Goal: Task Accomplishment & Management: Manage account settings

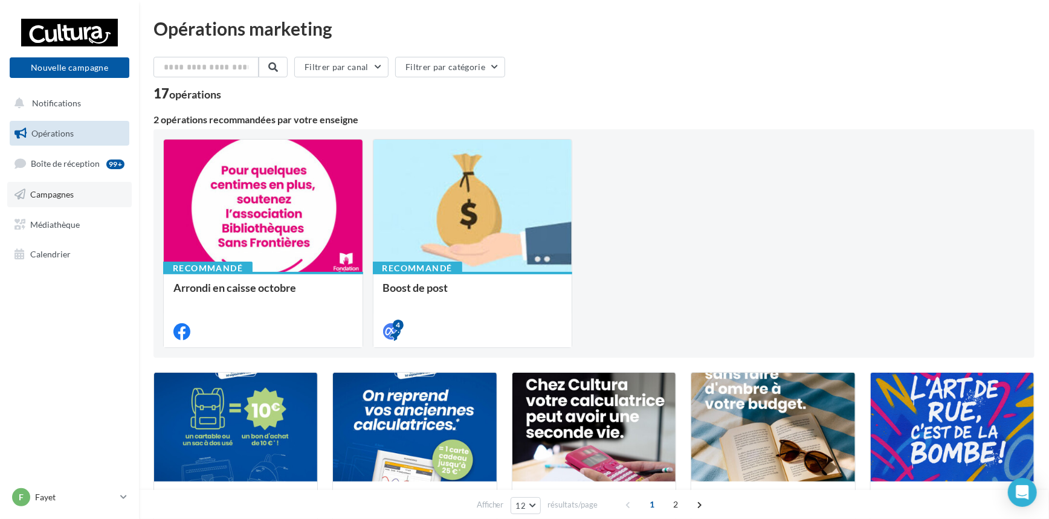
click at [48, 189] on span "Campagnes" at bounding box center [51, 194] width 43 height 10
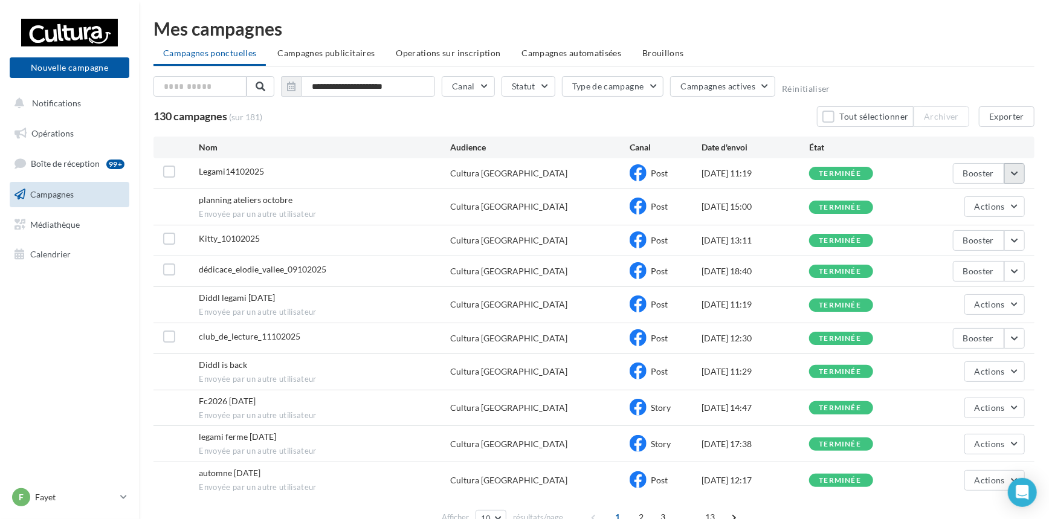
click at [1019, 170] on button "button" at bounding box center [1014, 173] width 21 height 21
click at [966, 204] on button "Voir les résultats" at bounding box center [964, 201] width 121 height 31
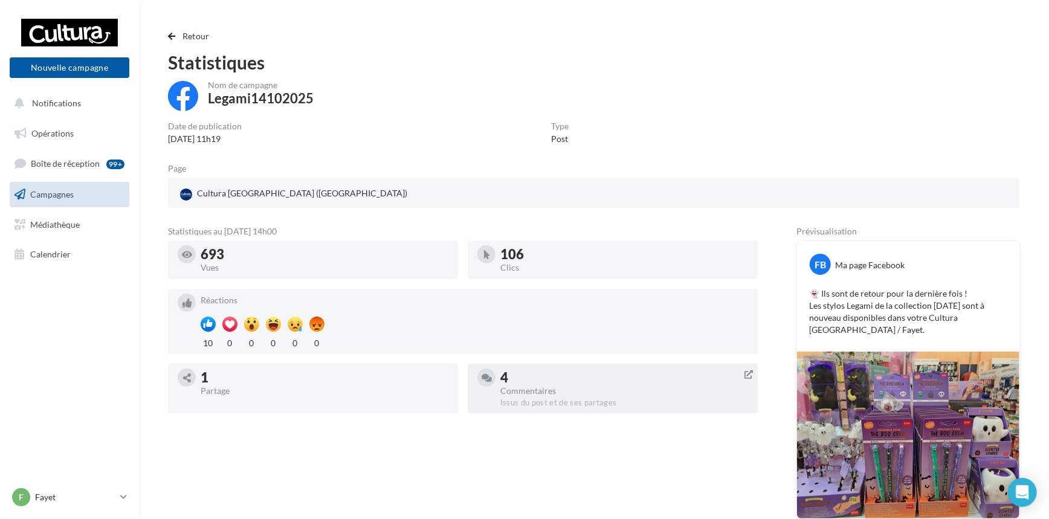
click at [522, 387] on div "Commentaires" at bounding box center [624, 391] width 248 height 8
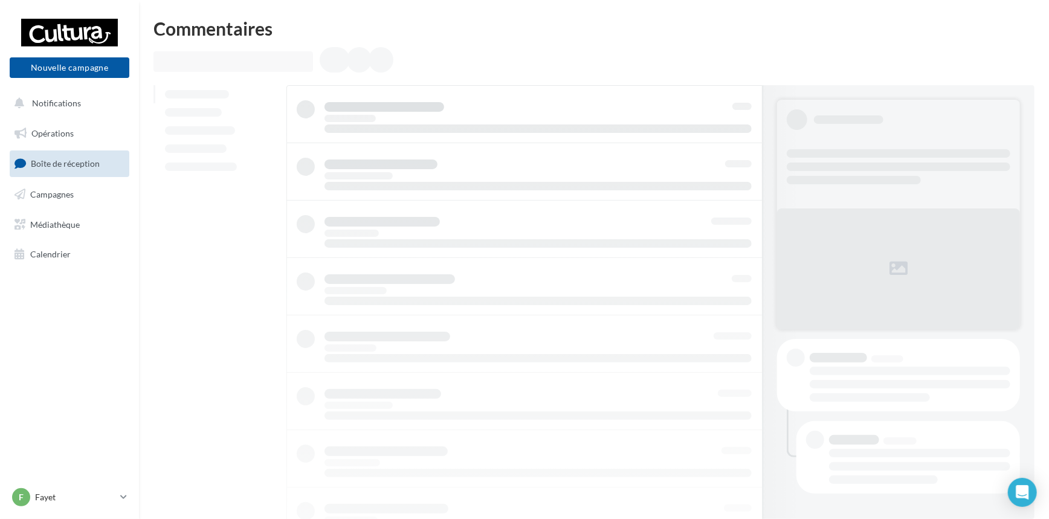
click at [77, 163] on span "Boîte de réception" at bounding box center [65, 163] width 69 height 10
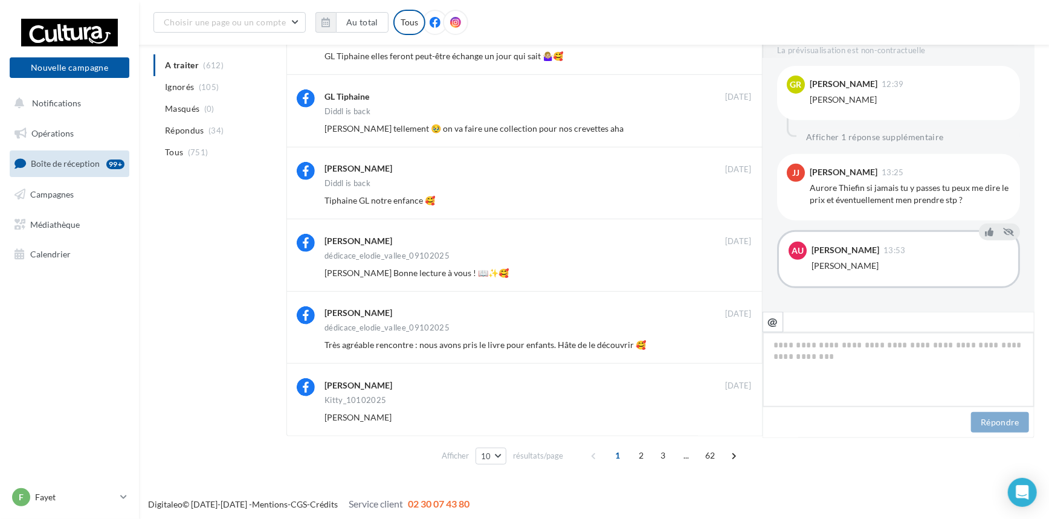
scroll to position [403, 0]
